Goal: Information Seeking & Learning: Check status

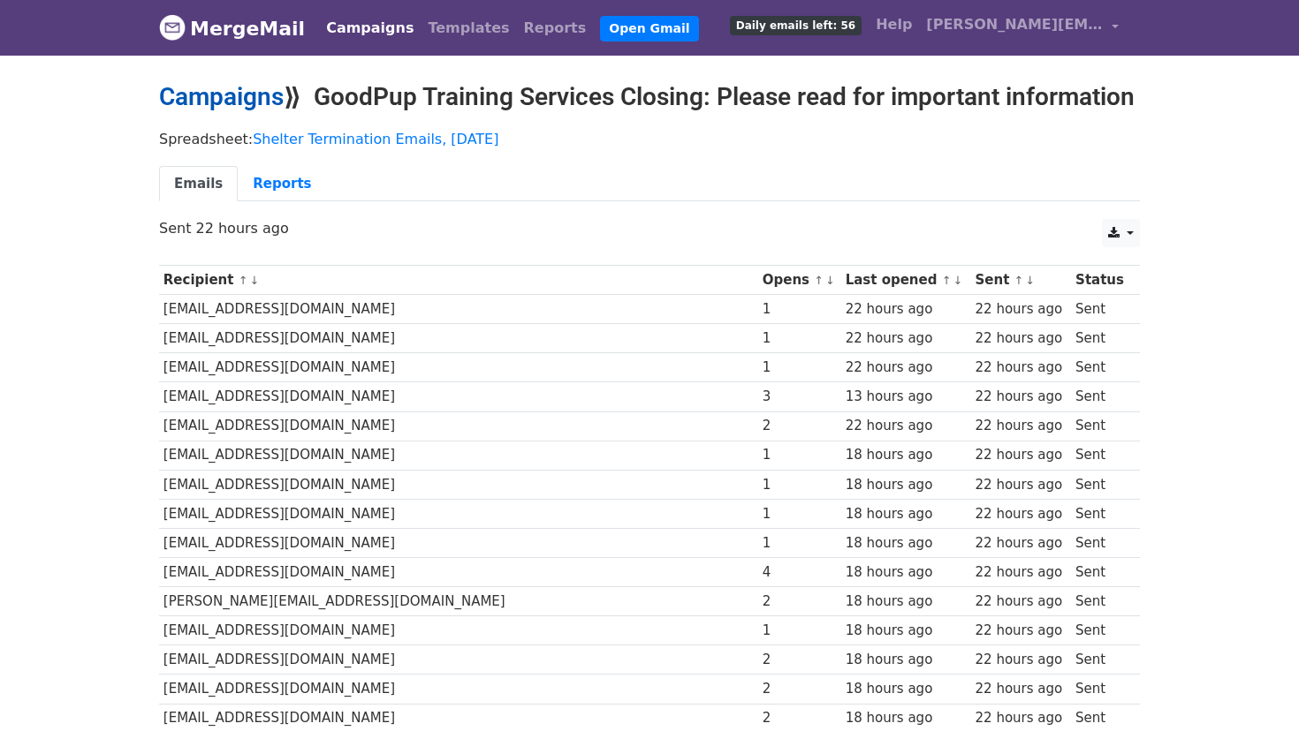
click at [254, 98] on link "Campaigns" at bounding box center [221, 96] width 125 height 29
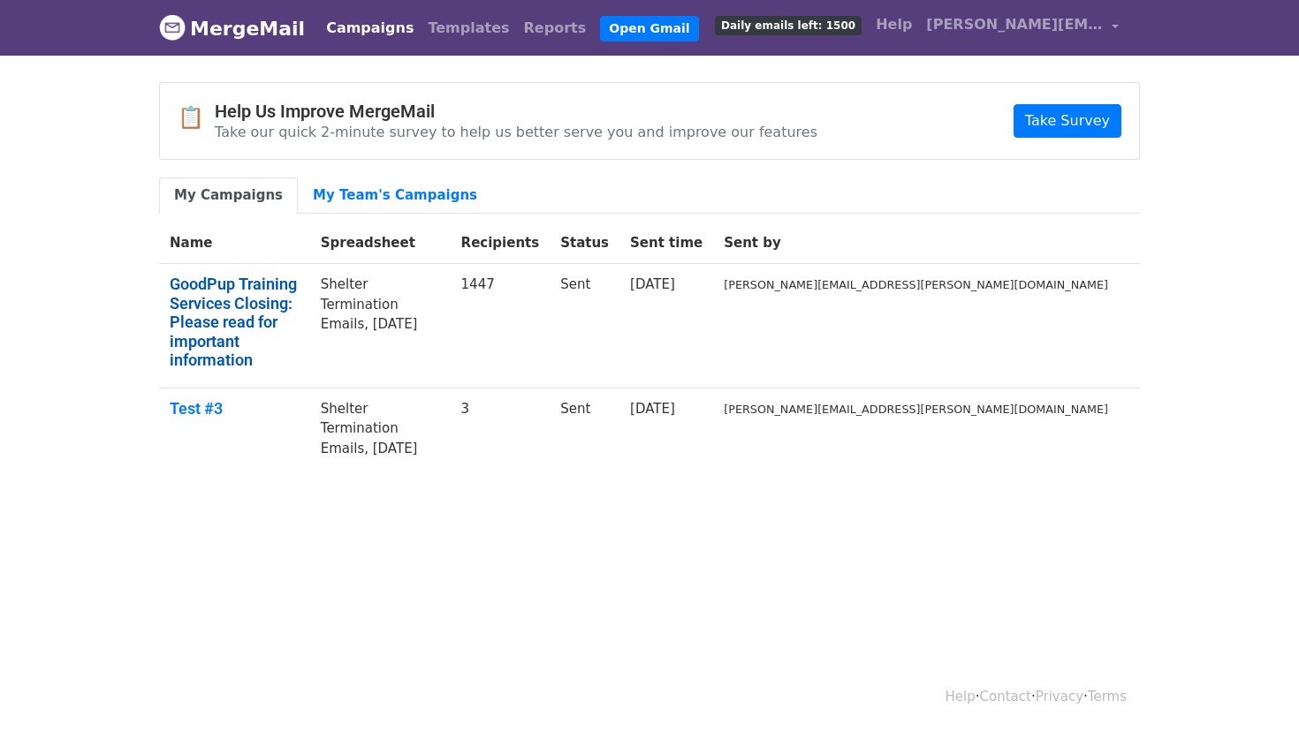
click at [299, 286] on link "GoodPup Training Services Closing: Please read for important information" at bounding box center [235, 322] width 130 height 95
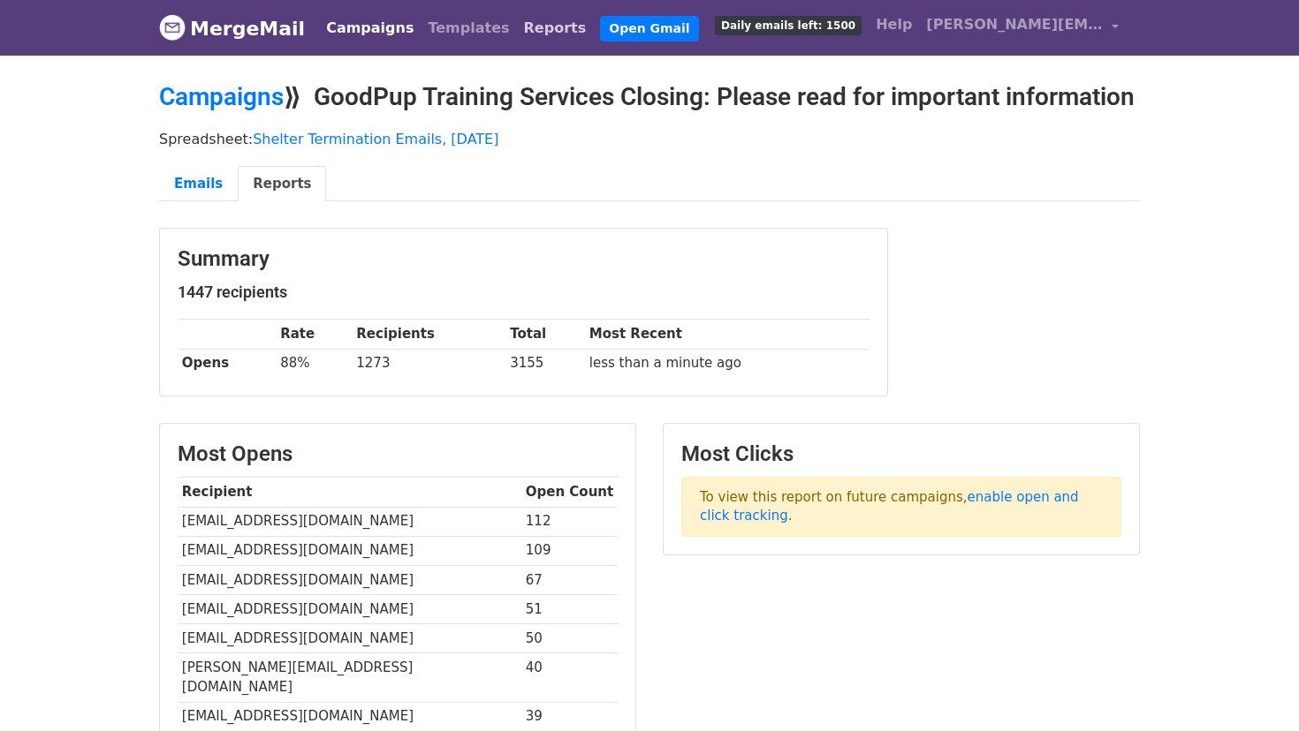
click at [517, 24] on link "Reports" at bounding box center [555, 28] width 77 height 35
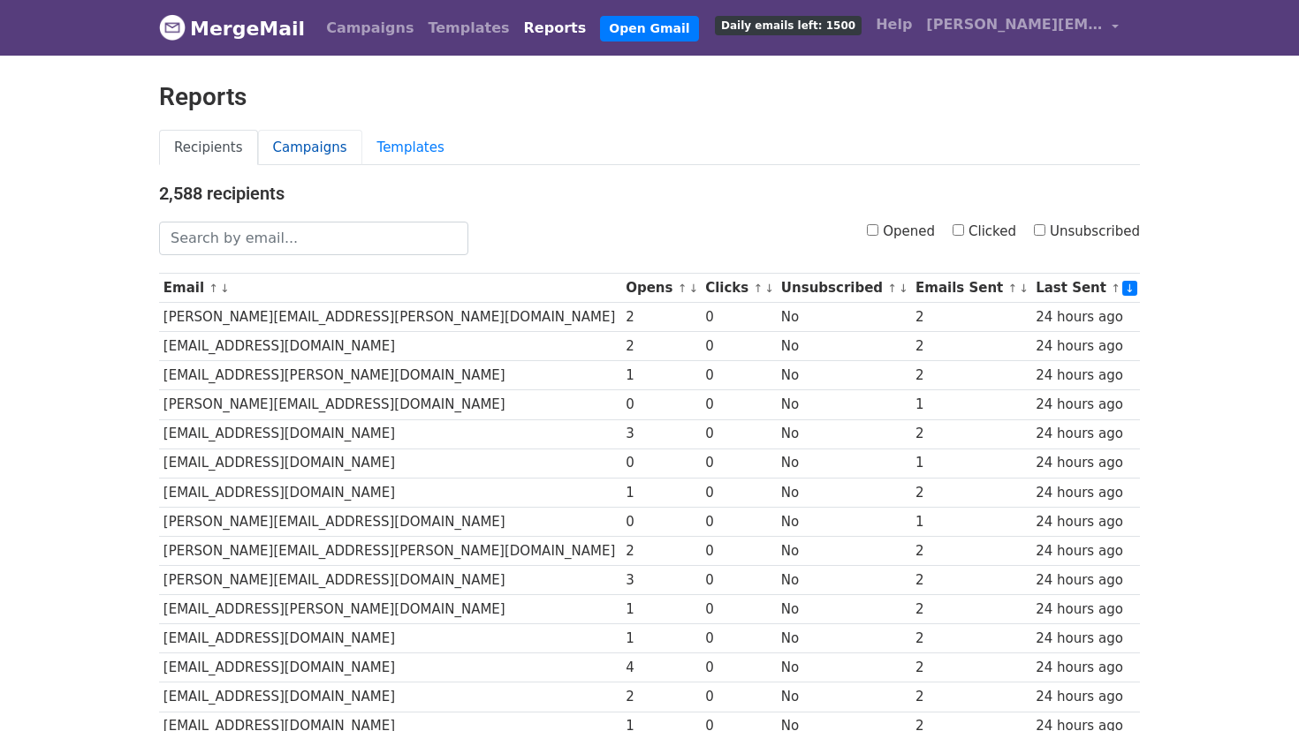
click at [303, 148] on link "Campaigns" at bounding box center [310, 148] width 104 height 36
